Goal: Navigation & Orientation: Find specific page/section

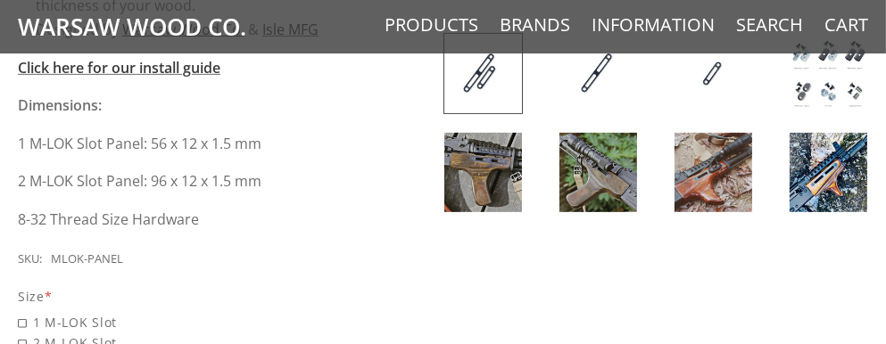
scroll to position [708, 0]
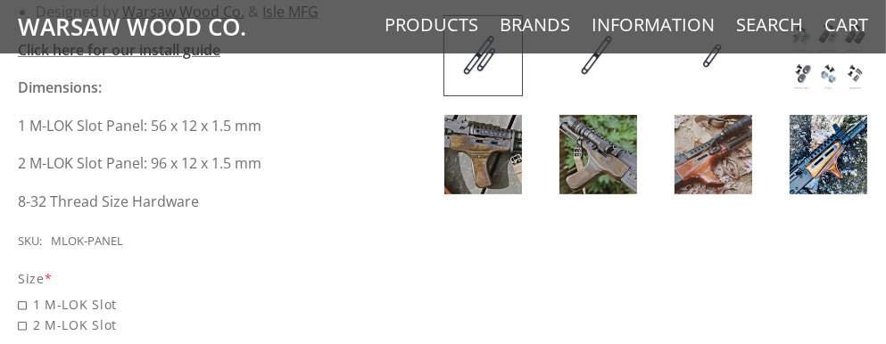
click at [485, 148] on img at bounding box center [483, 154] width 78 height 79
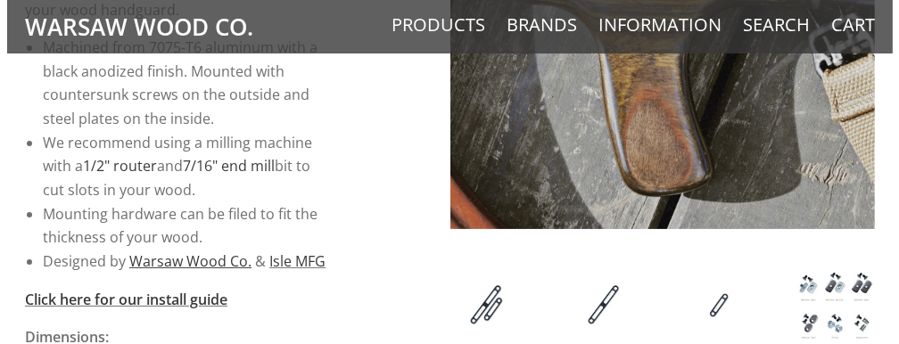
scroll to position [458, 0]
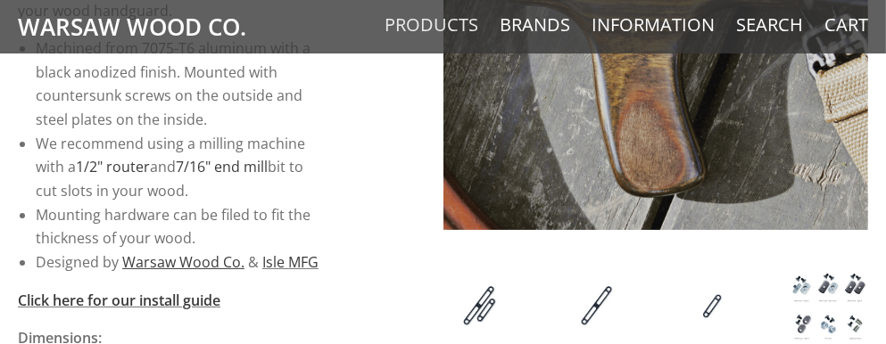
click at [441, 21] on link "Products" at bounding box center [432, 24] width 94 height 23
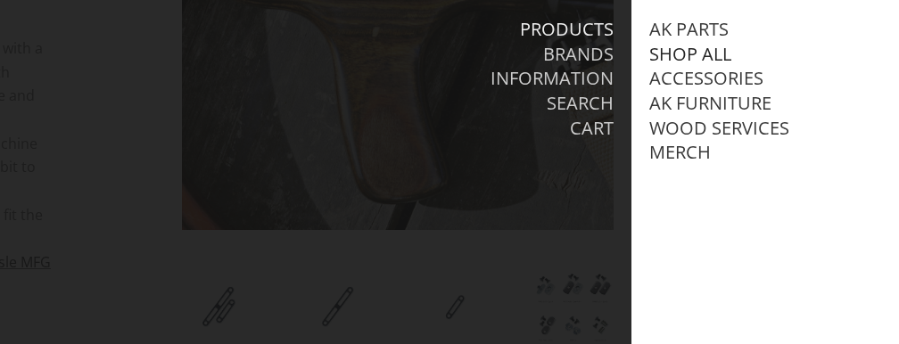
click at [700, 56] on link "Shop All" at bounding box center [691, 54] width 82 height 23
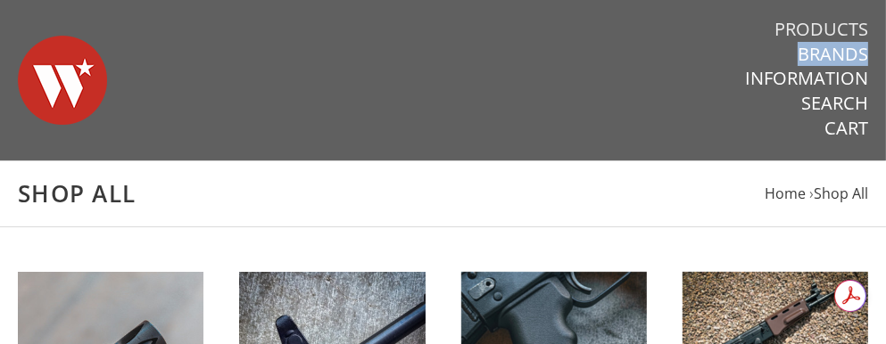
click at [798, 31] on link "Products" at bounding box center [822, 29] width 94 height 23
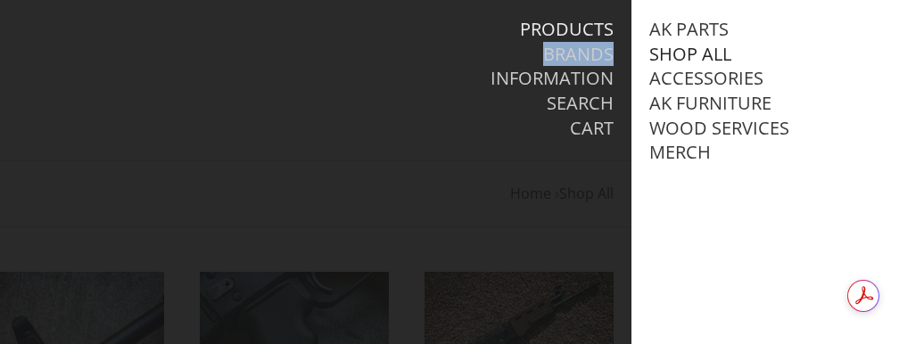
click at [690, 51] on link "Shop All" at bounding box center [691, 54] width 82 height 23
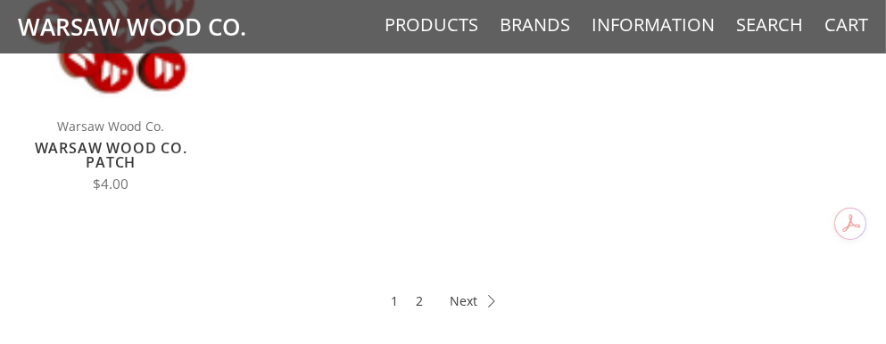
scroll to position [1001, 0]
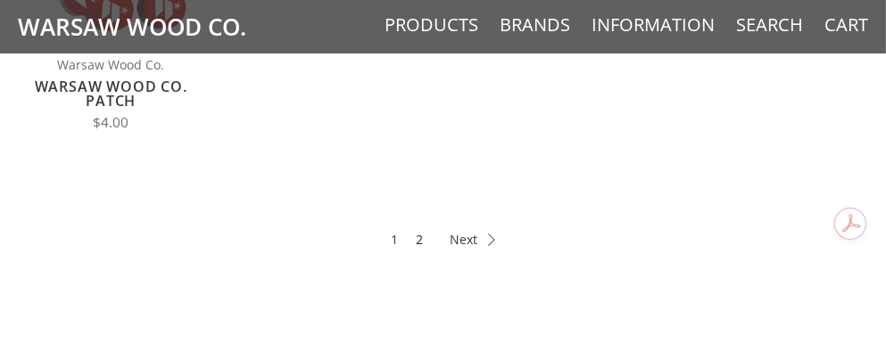
click at [420, 238] on link "2" at bounding box center [419, 239] width 7 height 21
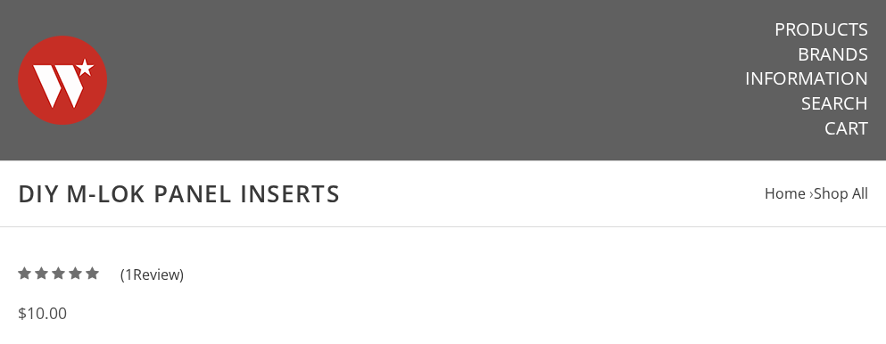
scroll to position [458, 0]
